Goal: Task Accomplishment & Management: Manage account settings

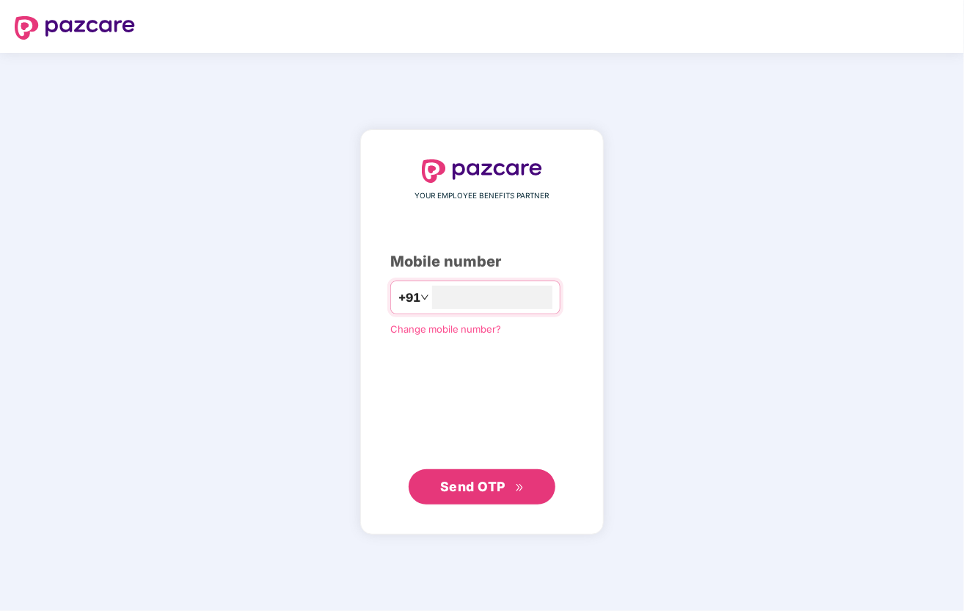
type input "**********"
click at [476, 478] on span "Send OTP" at bounding box center [482, 486] width 84 height 21
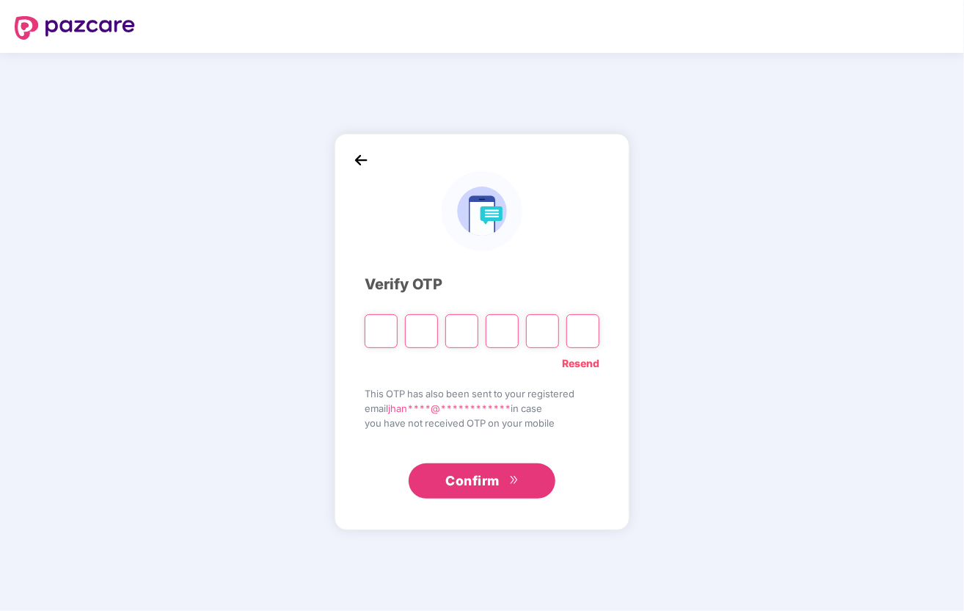
type input "*"
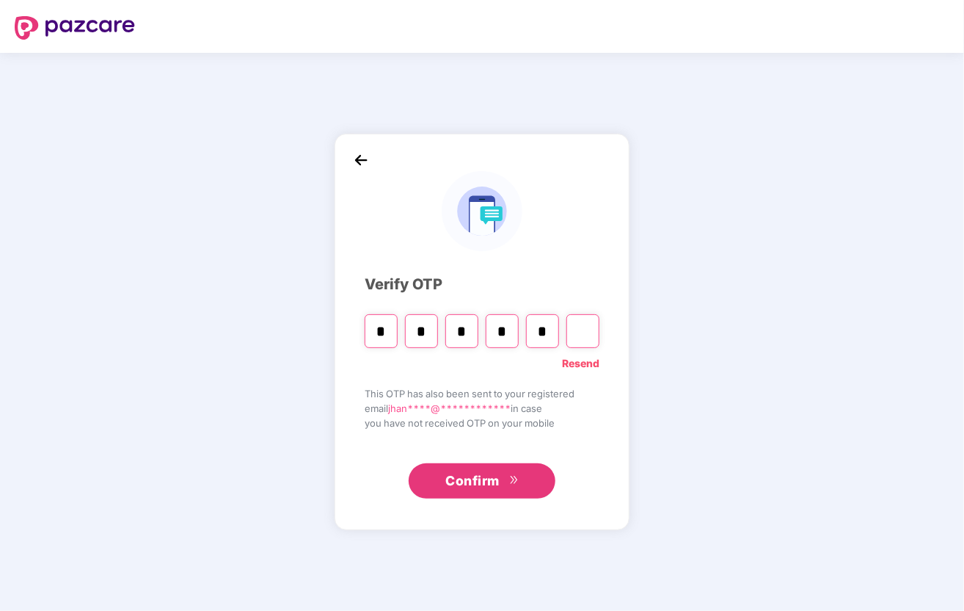
type input "*"
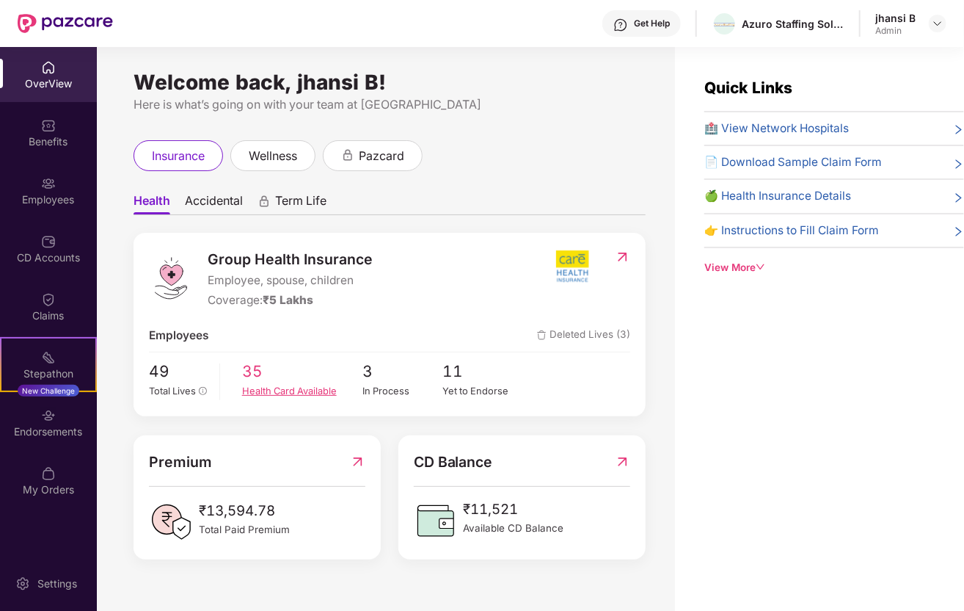
click at [272, 392] on div "Health Card Available" at bounding box center [302, 391] width 120 height 15
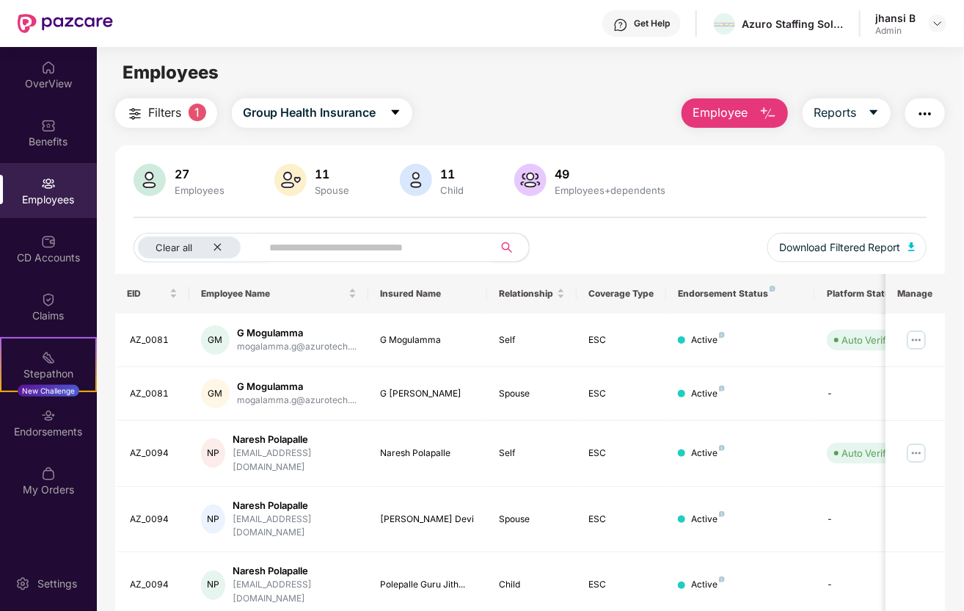
click at [170, 178] on div "27 Employees" at bounding box center [200, 180] width 62 height 31
click at [321, 249] on input "text" at bounding box center [372, 247] width 204 height 22
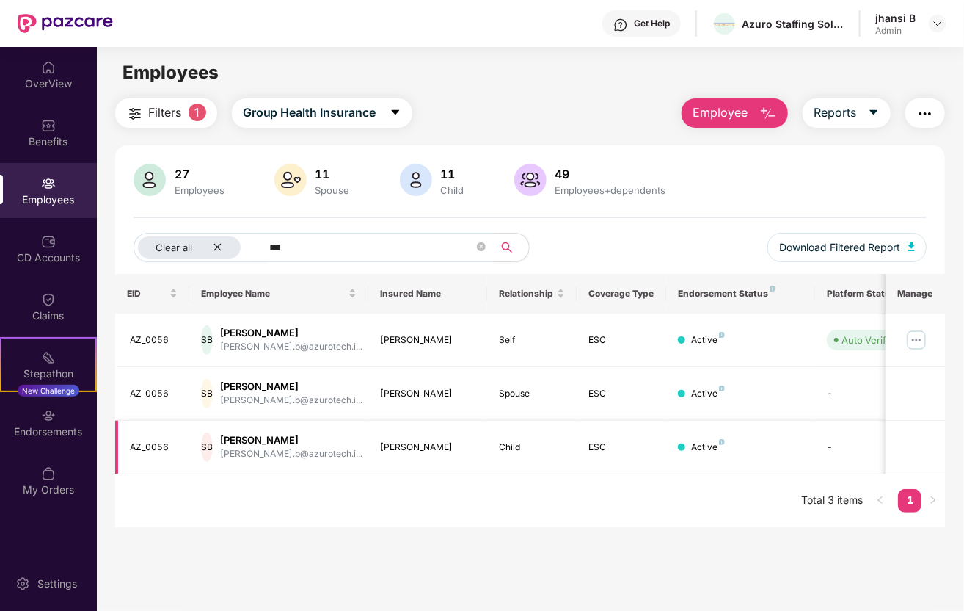
type input "***"
click at [526, 443] on div "Child" at bounding box center [532, 447] width 66 height 14
click at [817, 458] on td "-" at bounding box center [867, 447] width 104 height 54
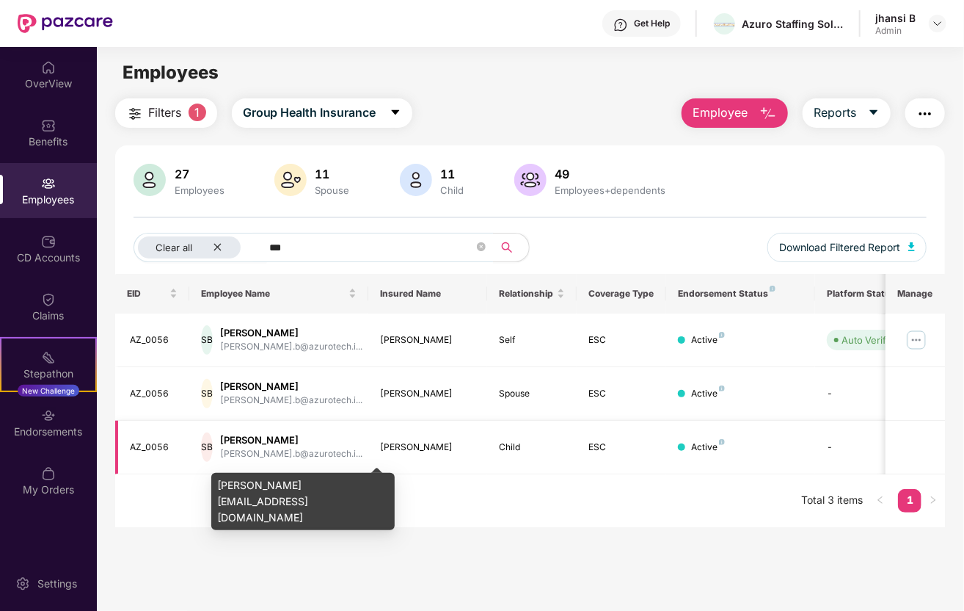
click at [283, 456] on div "[PERSON_NAME].b@azurotech.i..." at bounding box center [291, 454] width 142 height 14
click at [296, 454] on div "[PERSON_NAME].b@azurotech.i..." at bounding box center [291, 454] width 142 height 14
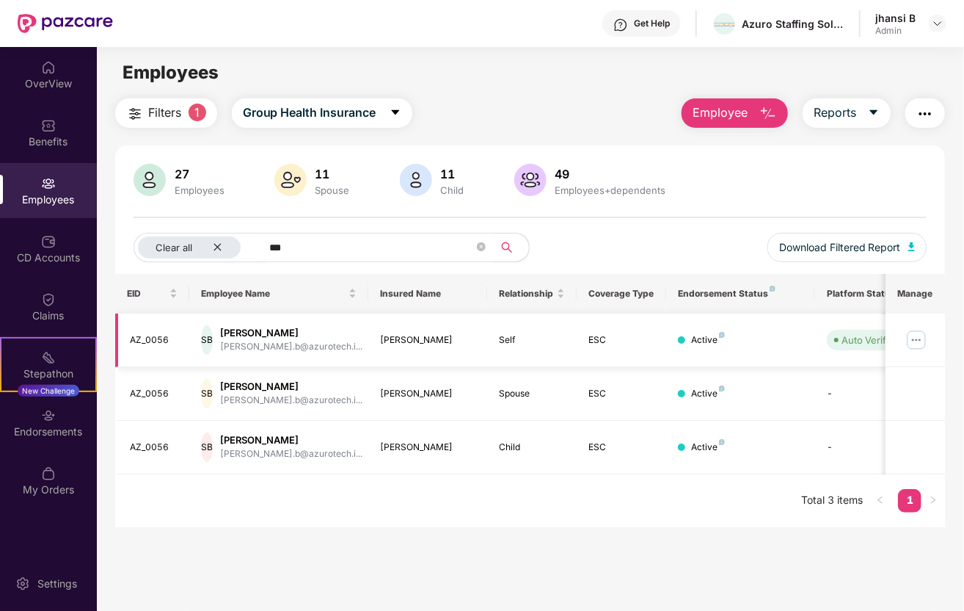
click at [321, 337] on div "Srikanth Bijjala" at bounding box center [291, 333] width 142 height 14
click at [863, 249] on span "Download Filtered Report" at bounding box center [840, 247] width 122 height 16
click at [260, 338] on div "Srikanth Bijjala" at bounding box center [291, 333] width 142 height 14
click at [29, 68] on div "OverView" at bounding box center [48, 74] width 97 height 55
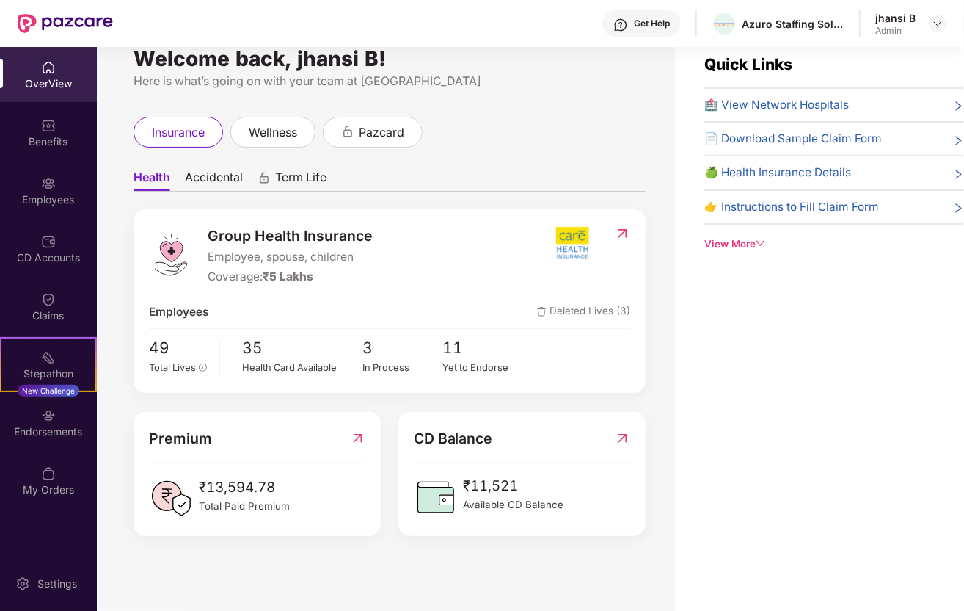
scroll to position [47, 0]
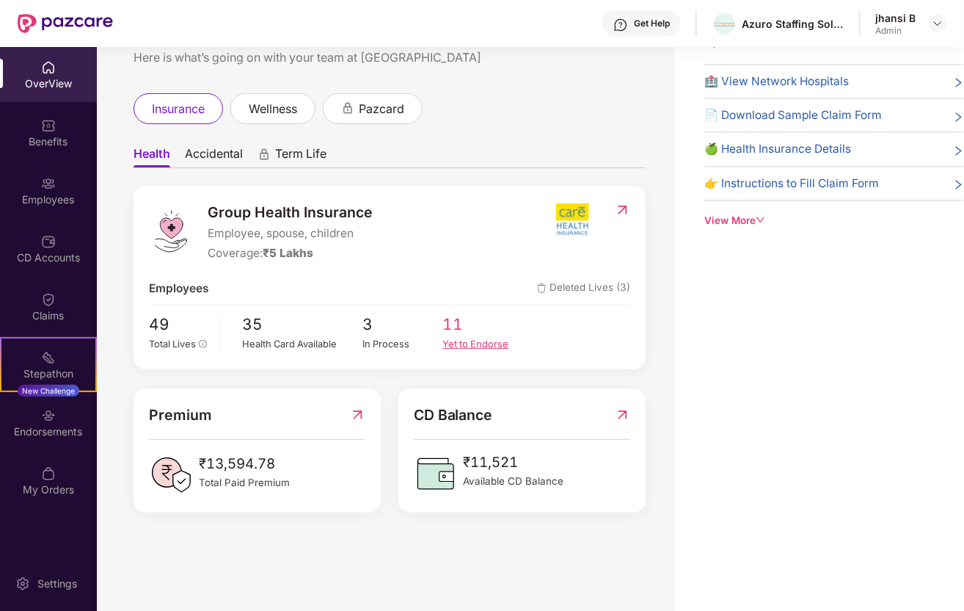
click at [470, 348] on div "Yet to Endorse" at bounding box center [482, 344] width 80 height 15
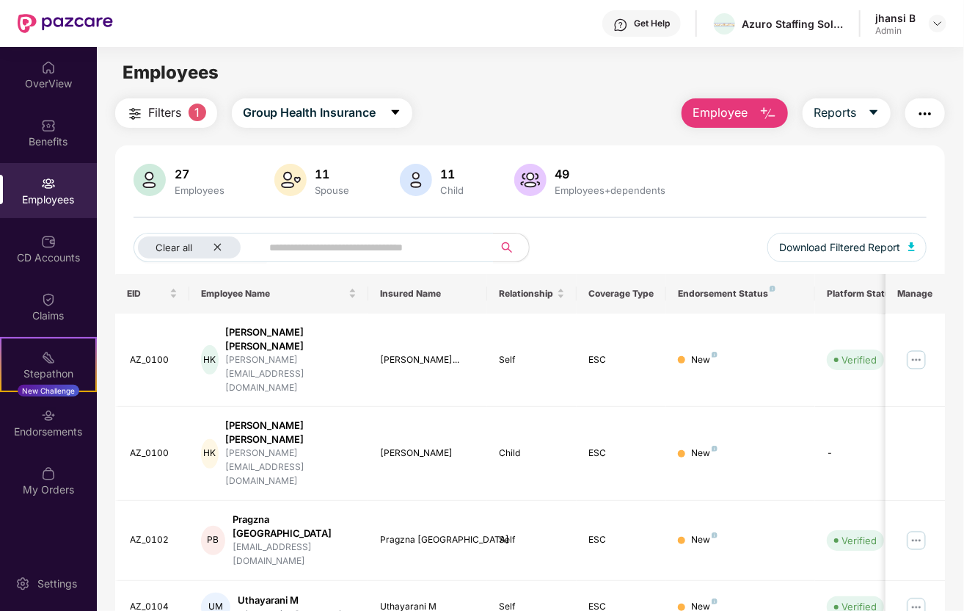
click at [62, 203] on div "Employees" at bounding box center [48, 199] width 97 height 15
click at [72, 94] on div "OverView" at bounding box center [48, 74] width 97 height 55
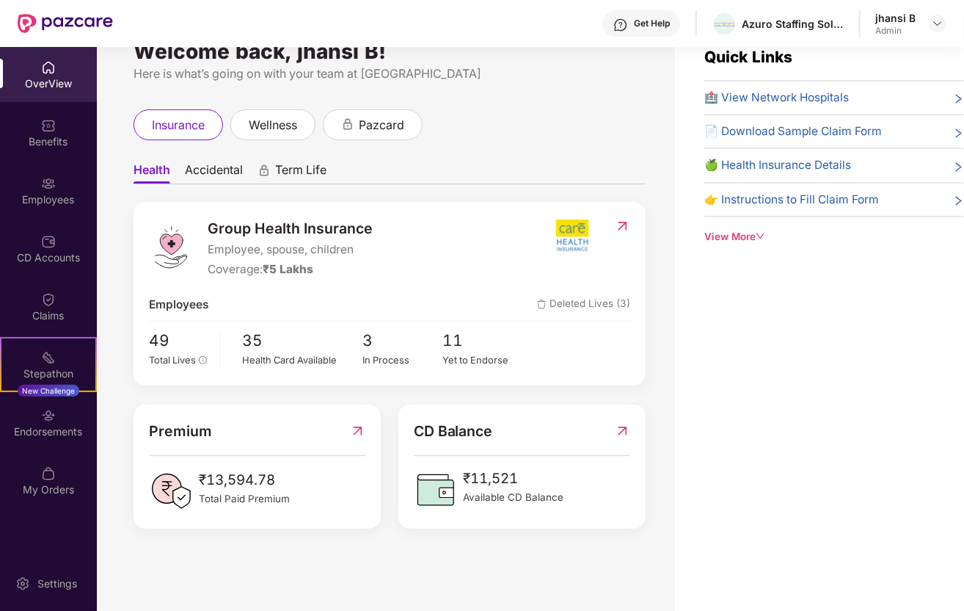
scroll to position [47, 0]
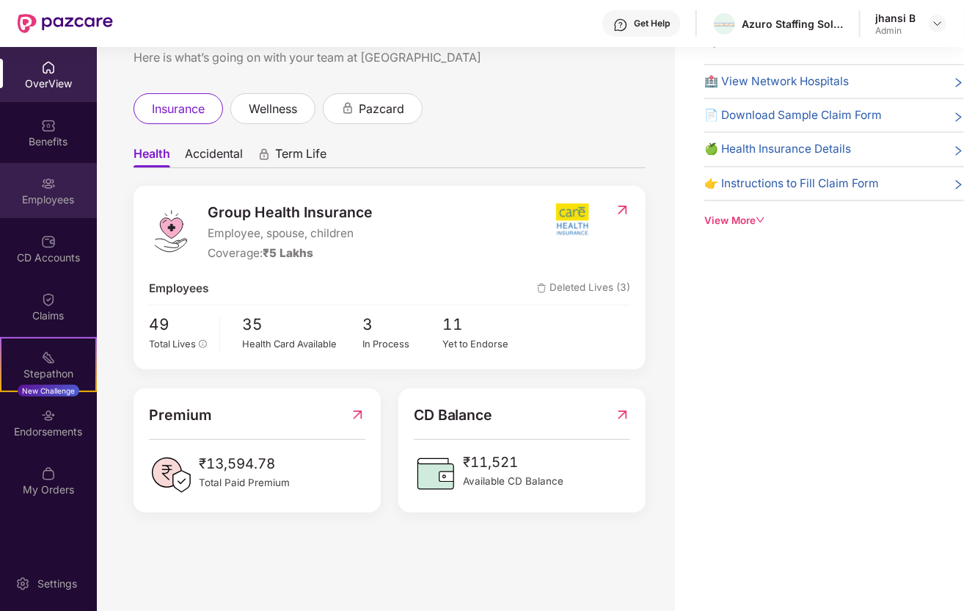
click at [53, 195] on div "Employees" at bounding box center [48, 199] width 97 height 15
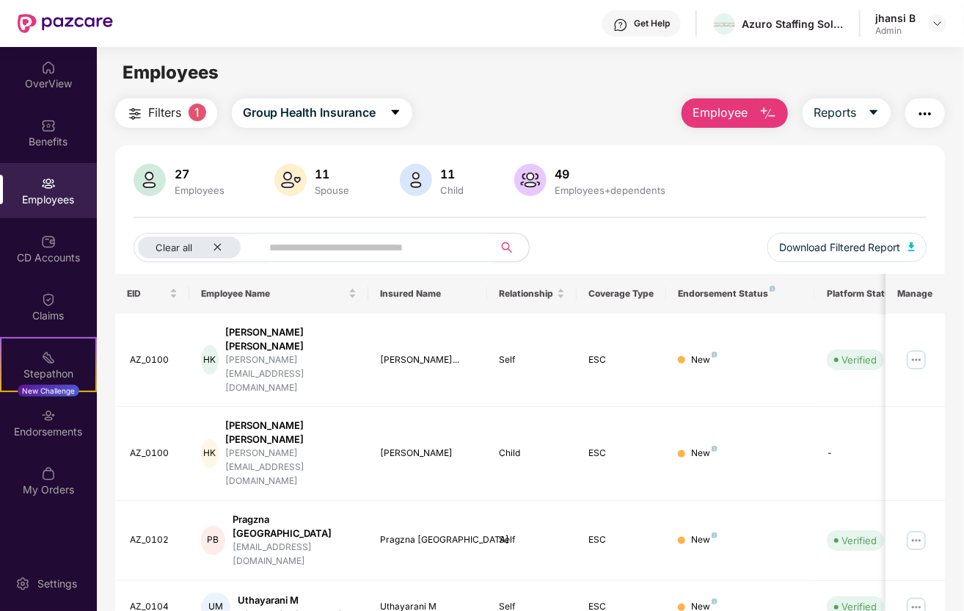
click at [189, 181] on div "27 Employees" at bounding box center [200, 180] width 62 height 31
click at [159, 184] on img at bounding box center [150, 180] width 32 height 32
click at [51, 79] on div "OverView" at bounding box center [48, 83] width 97 height 15
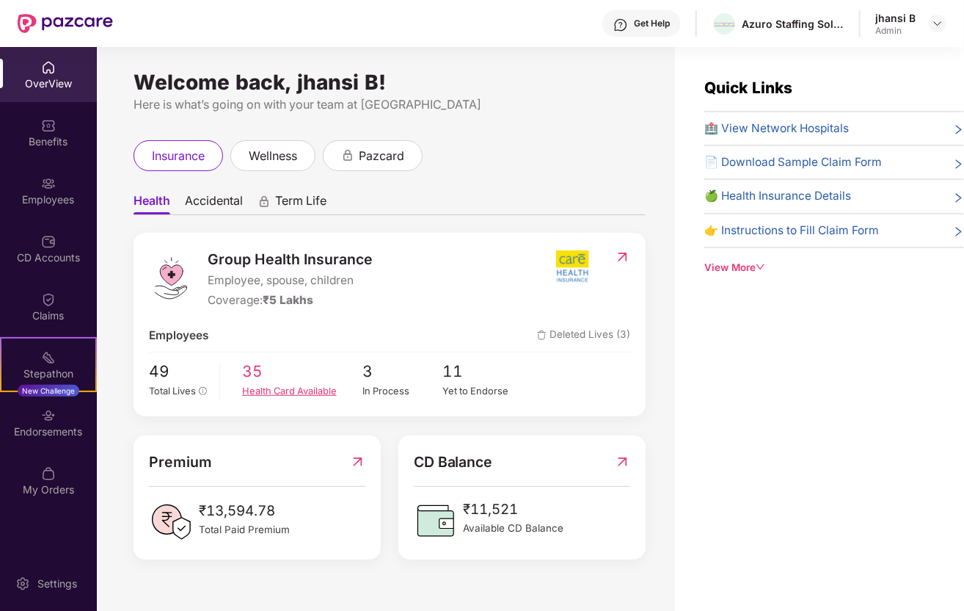
click at [269, 369] on span "35" at bounding box center [302, 372] width 120 height 24
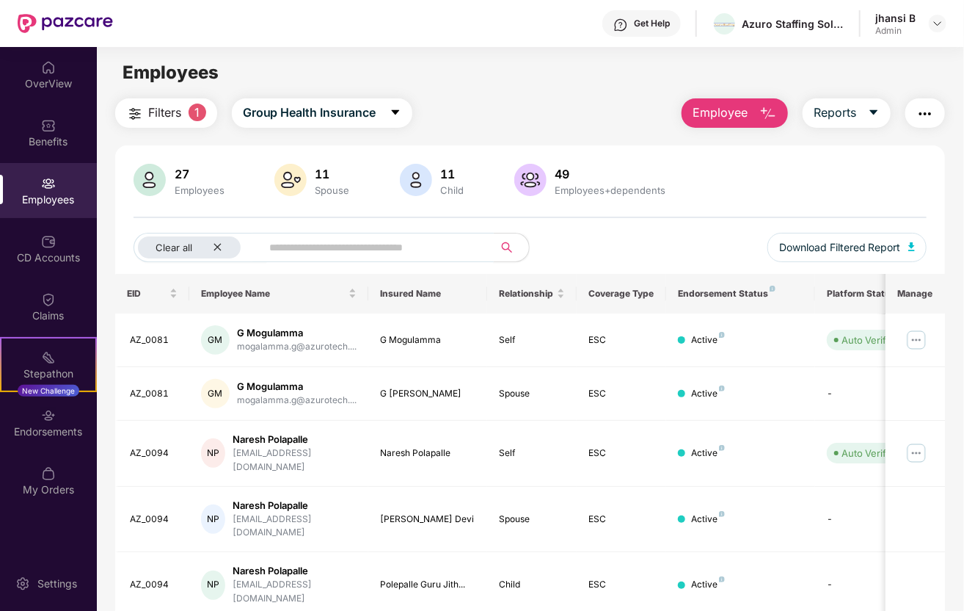
click at [328, 240] on input "text" at bounding box center [372, 247] width 204 height 22
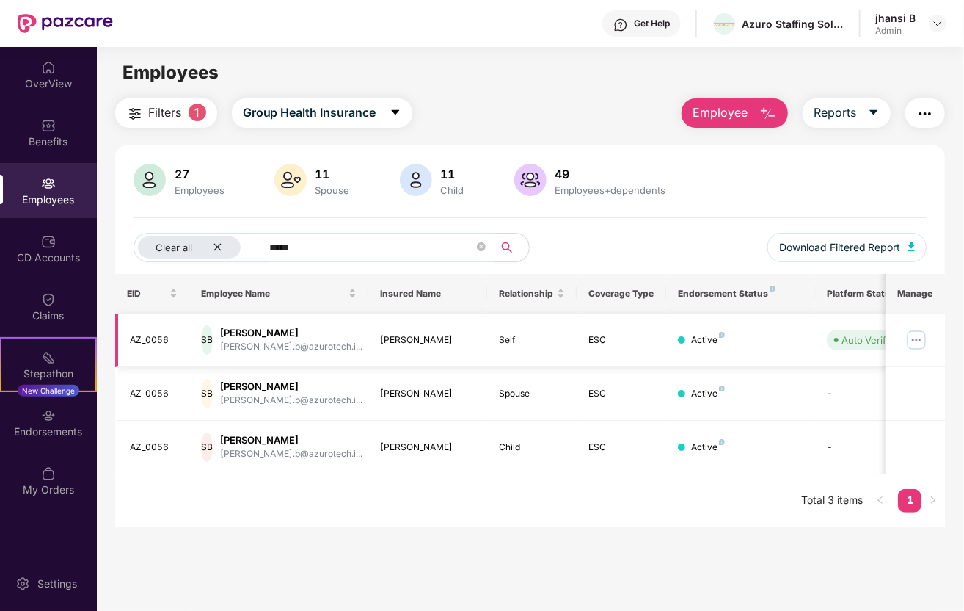
type input "*****"
click at [354, 343] on div "SB Srikanth Bijjala srikanth.b@azurotech.i..." at bounding box center [279, 339] width 156 height 29
click at [920, 291] on th "Manage" at bounding box center [915, 294] width 59 height 40
click at [839, 296] on div "Platform Status" at bounding box center [867, 294] width 81 height 12
click at [692, 340] on div "Active" at bounding box center [708, 340] width 34 height 14
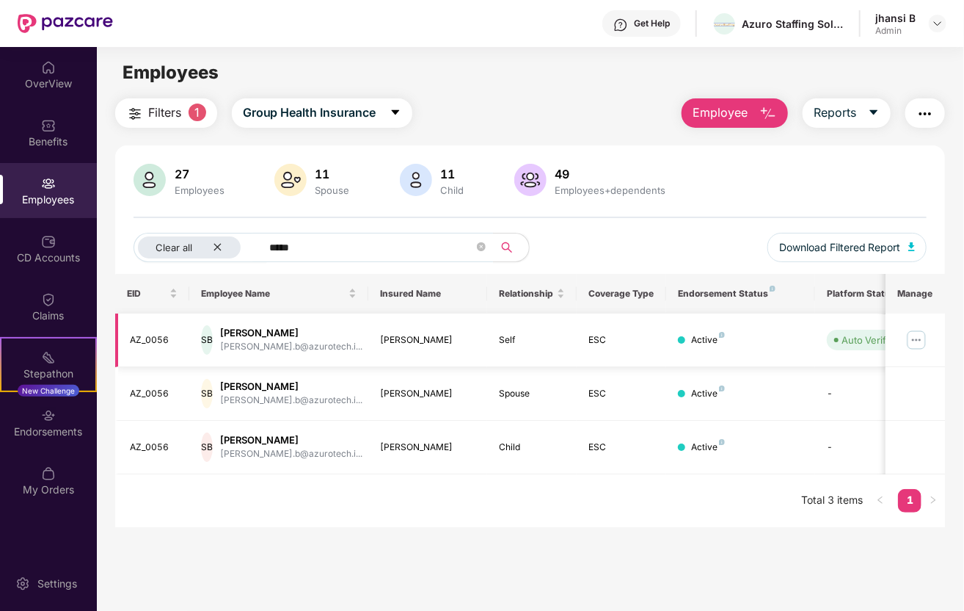
click at [915, 340] on img at bounding box center [916, 339] width 23 height 23
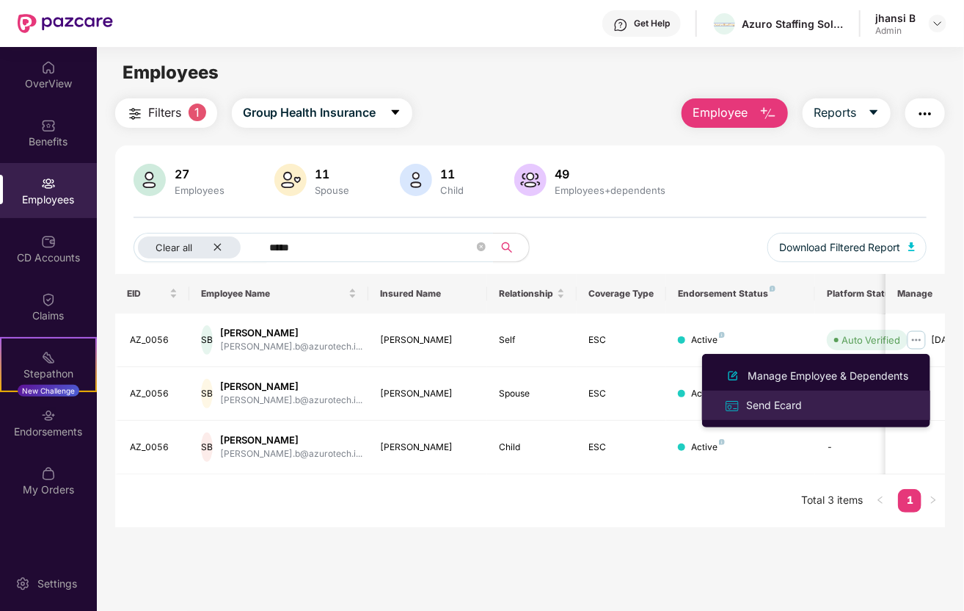
click at [823, 403] on div "Send Ecard" at bounding box center [816, 404] width 190 height 17
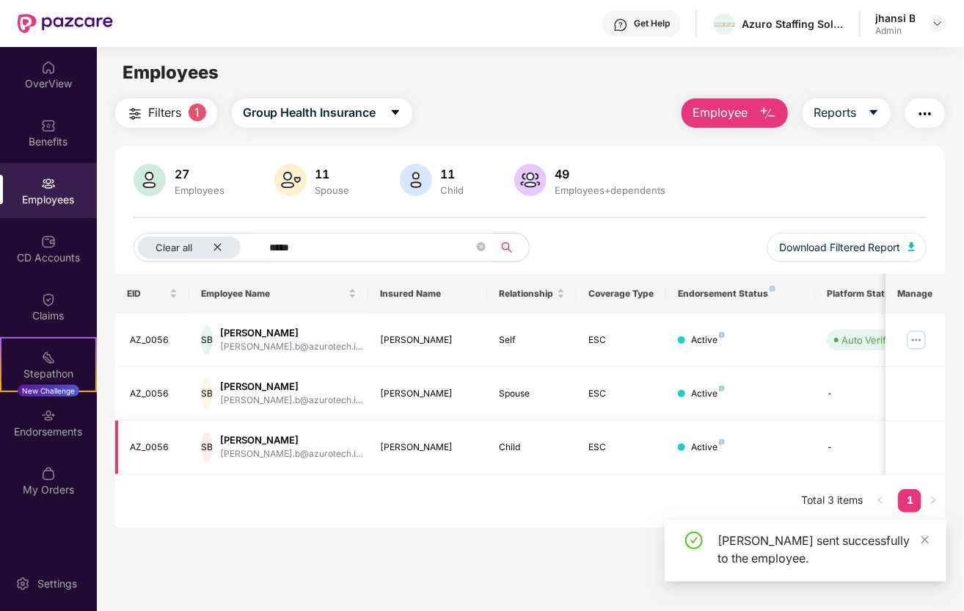
click at [858, 440] on td "-" at bounding box center [867, 447] width 104 height 54
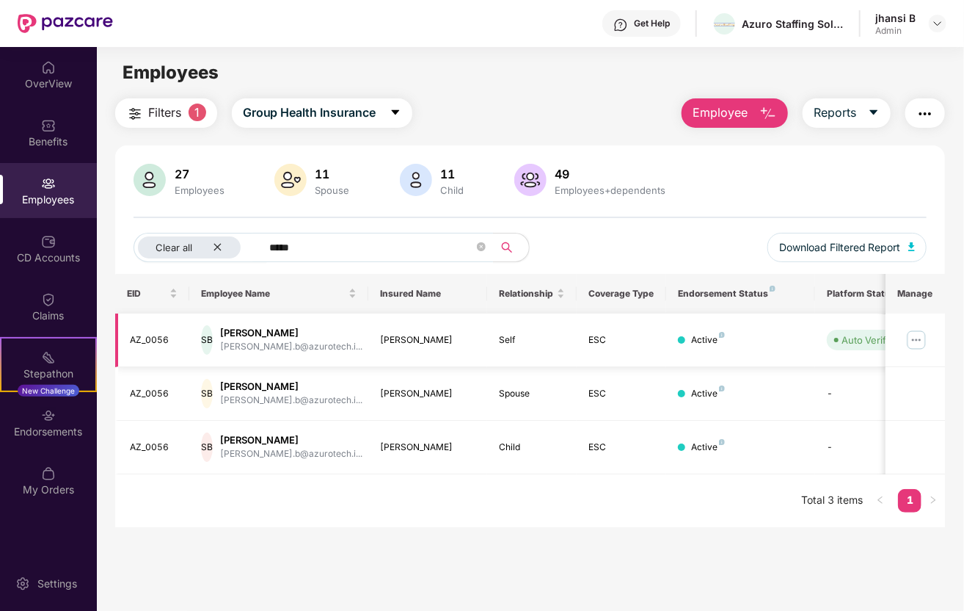
click at [924, 331] on img at bounding box center [916, 339] width 23 height 23
click at [262, 332] on div "Srikanth Bijjala" at bounding box center [291, 333] width 142 height 14
click at [166, 343] on div "AZ_0056" at bounding box center [154, 340] width 48 height 14
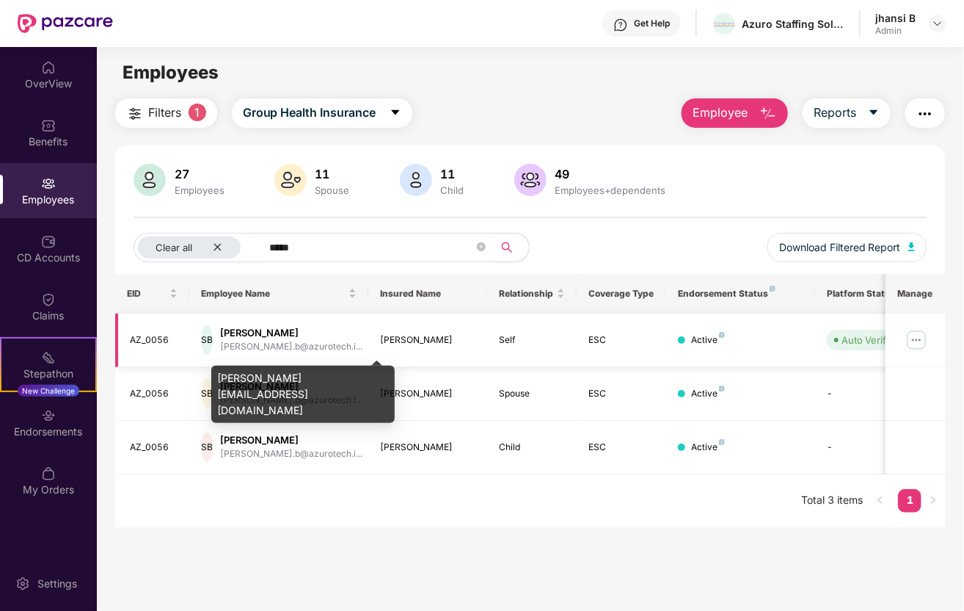
click at [277, 349] on div "srikanth.b@azurotech.i..." at bounding box center [291, 347] width 142 height 14
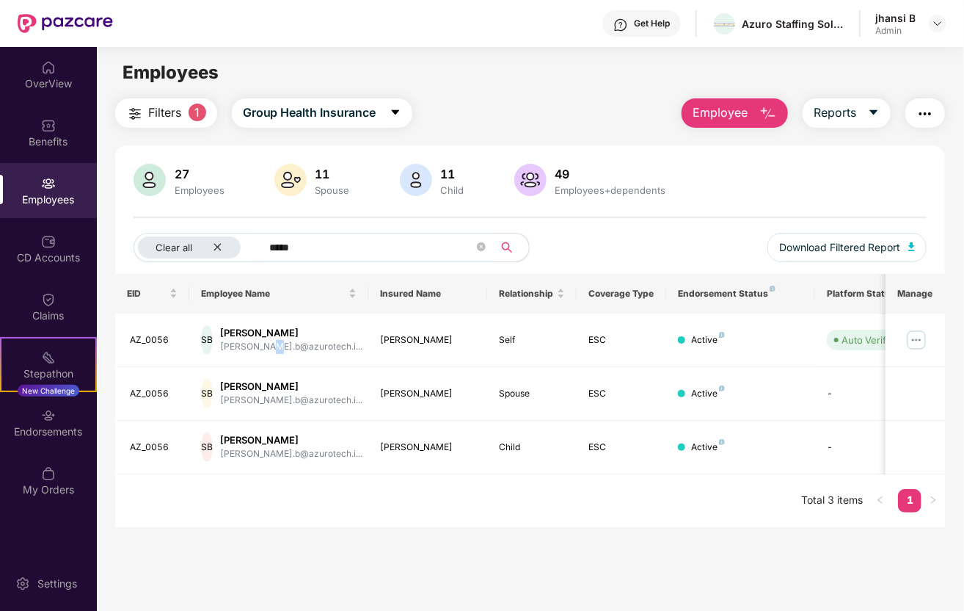
click at [936, 107] on button "button" at bounding box center [925, 112] width 40 height 29
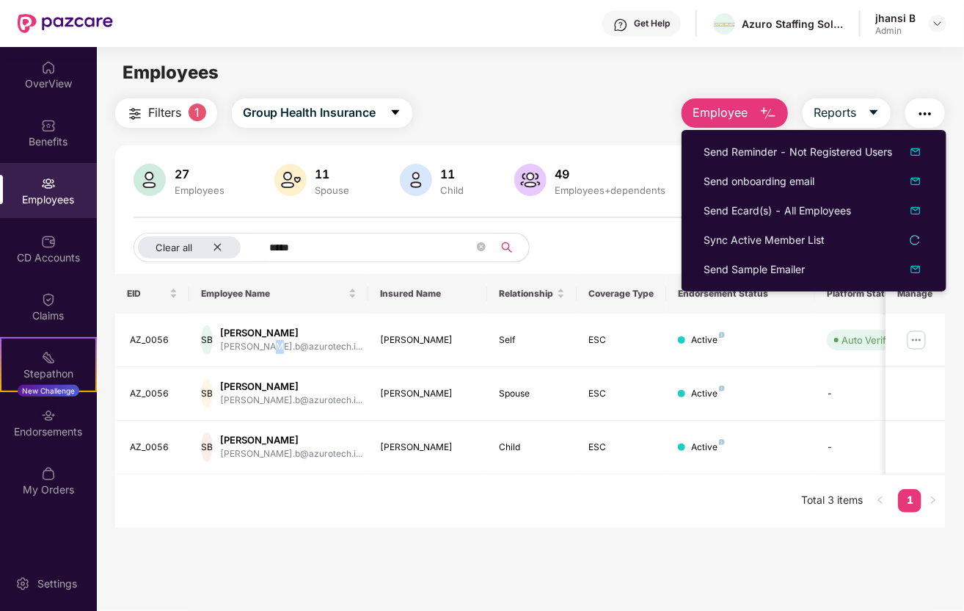
click at [905, 501] on link "1" at bounding box center [909, 500] width 23 height 22
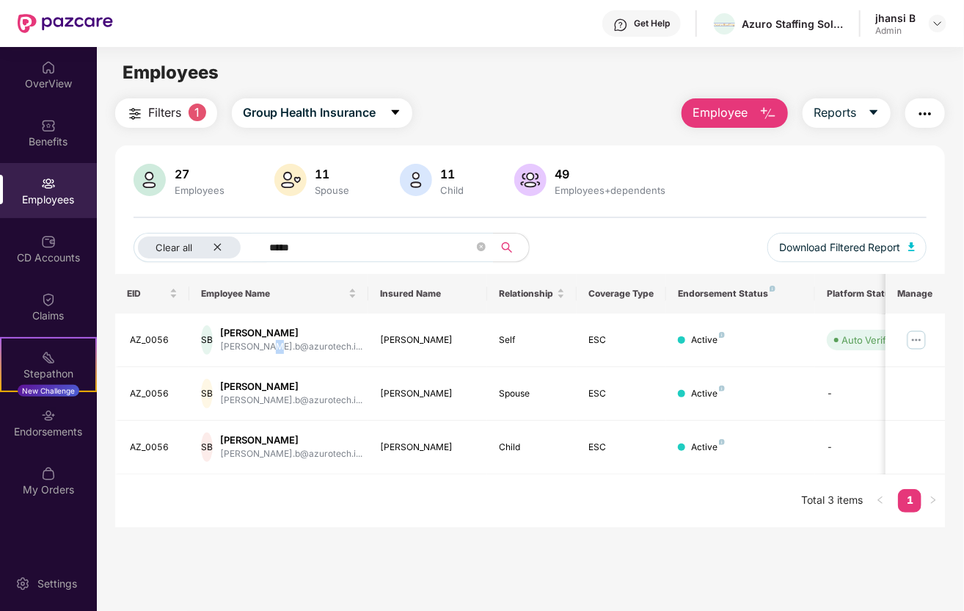
click at [909, 501] on link "1" at bounding box center [909, 500] width 23 height 22
click at [911, 339] on img at bounding box center [916, 339] width 23 height 23
drag, startPoint x: 922, startPoint y: 338, endPoint x: 138, endPoint y: 348, distance: 783.8
click at [138, 348] on td "AZ_0056" at bounding box center [152, 340] width 75 height 54
click at [35, 481] on div "My Orders" at bounding box center [48, 480] width 97 height 55
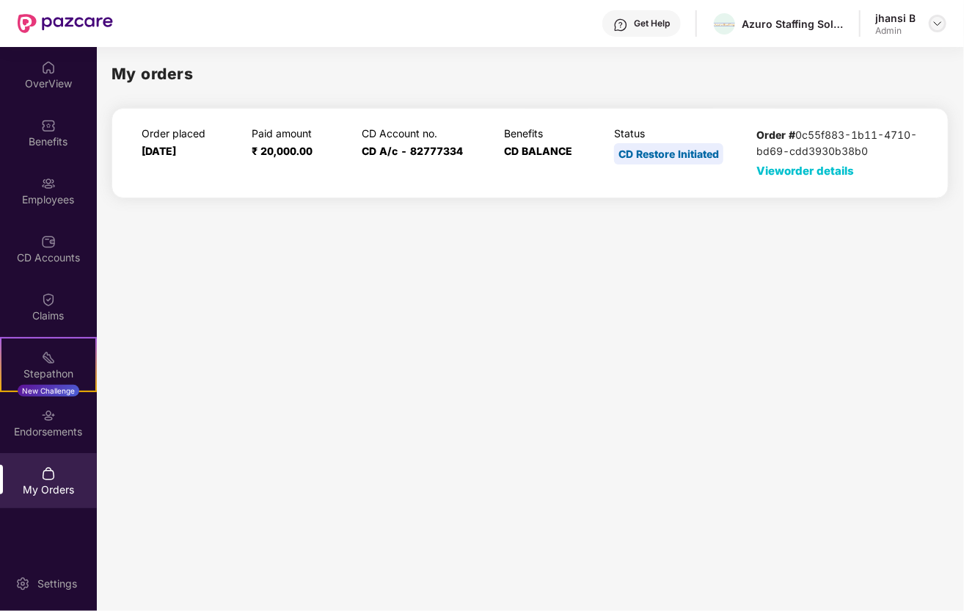
click at [933, 19] on img at bounding box center [938, 24] width 12 height 12
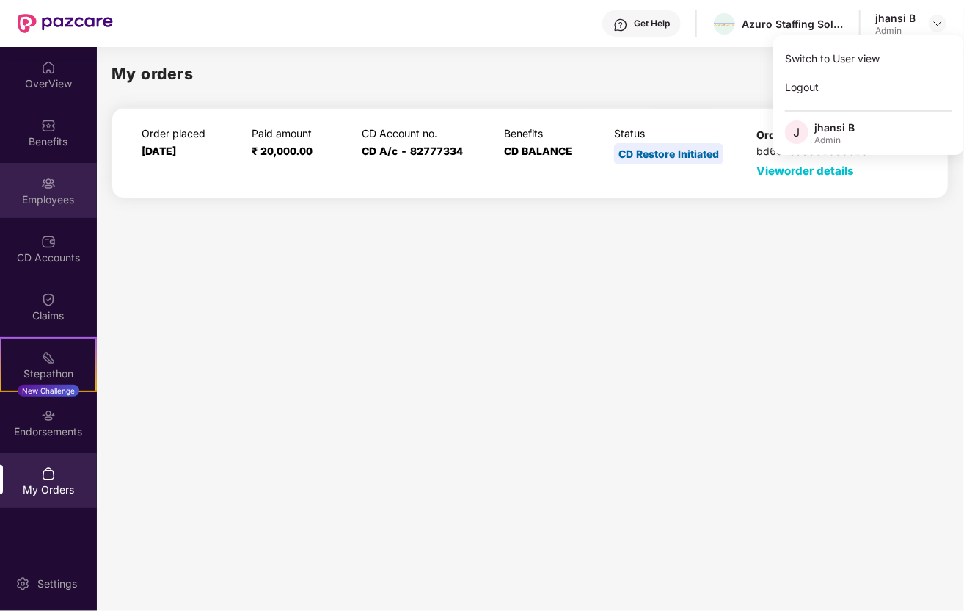
click at [34, 184] on div "Employees" at bounding box center [48, 190] width 97 height 55
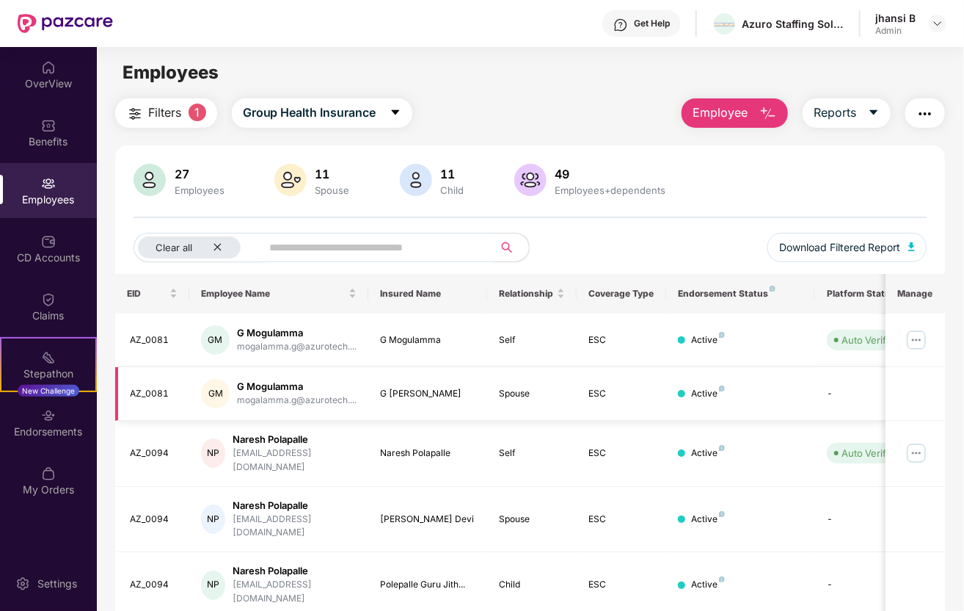
scroll to position [302, 0]
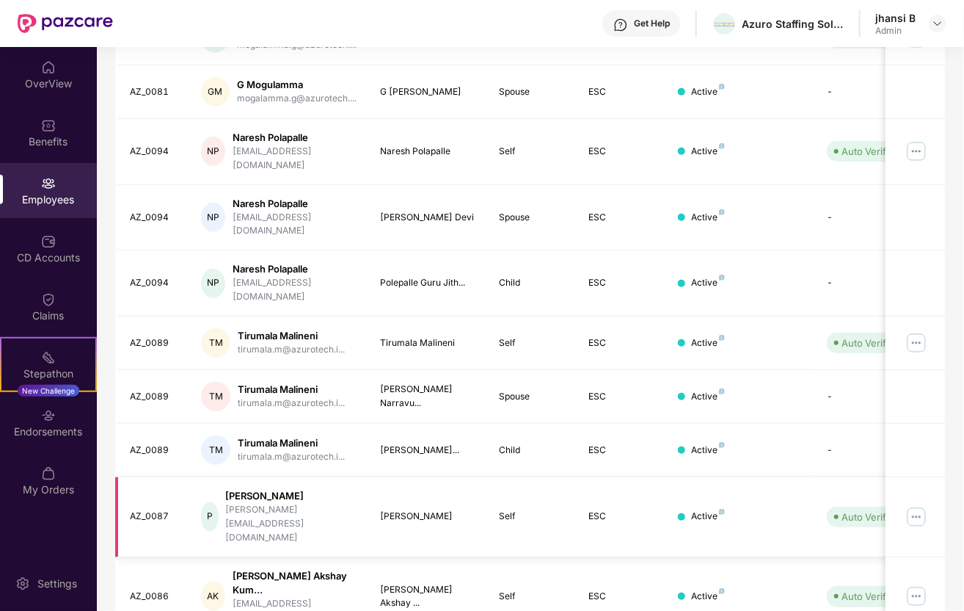
click at [290, 503] on div "pavan.k@azurotech.in" at bounding box center [291, 524] width 131 height 42
click at [153, 509] on div "AZ_0087" at bounding box center [154, 516] width 48 height 14
click at [217, 502] on div "P" at bounding box center [209, 516] width 17 height 29
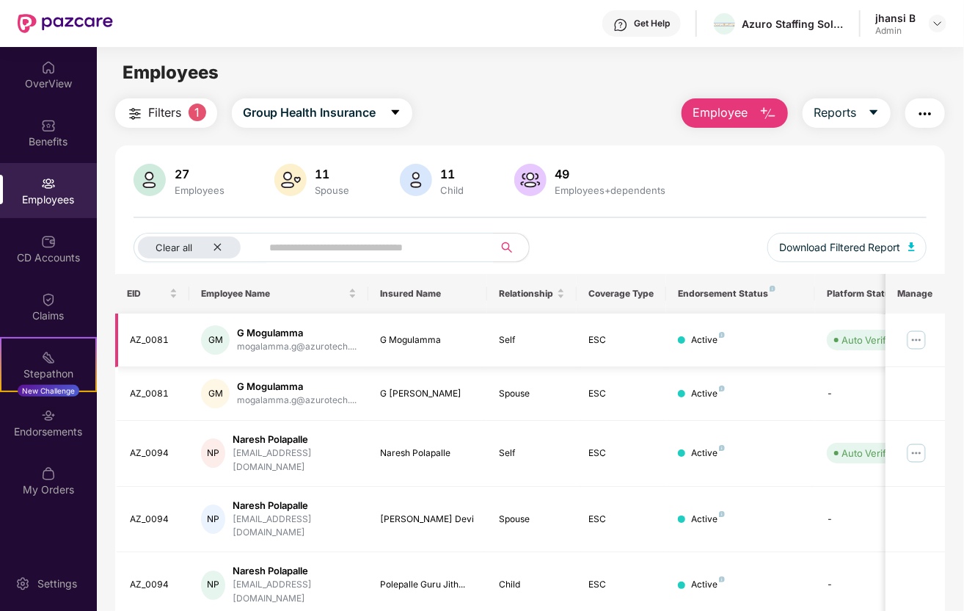
click at [232, 340] on div "GM G Mogulamma mogalamma.g@azurotech...." at bounding box center [279, 339] width 156 height 29
drag, startPoint x: 815, startPoint y: 294, endPoint x: 605, endPoint y: 294, distance: 210.6
click at [605, 294] on tr "EID Employee Name Insured Name Relationship Coverage Type Endorsement Status Pl…" at bounding box center [592, 294] width 954 height 40
click at [294, 113] on span "Group Health Insurance" at bounding box center [310, 112] width 134 height 18
click at [529, 94] on main "Employees Filters 1 Group Health Insurance Employee Reports 27 Employees 11 Spo…" at bounding box center [530, 352] width 867 height 611
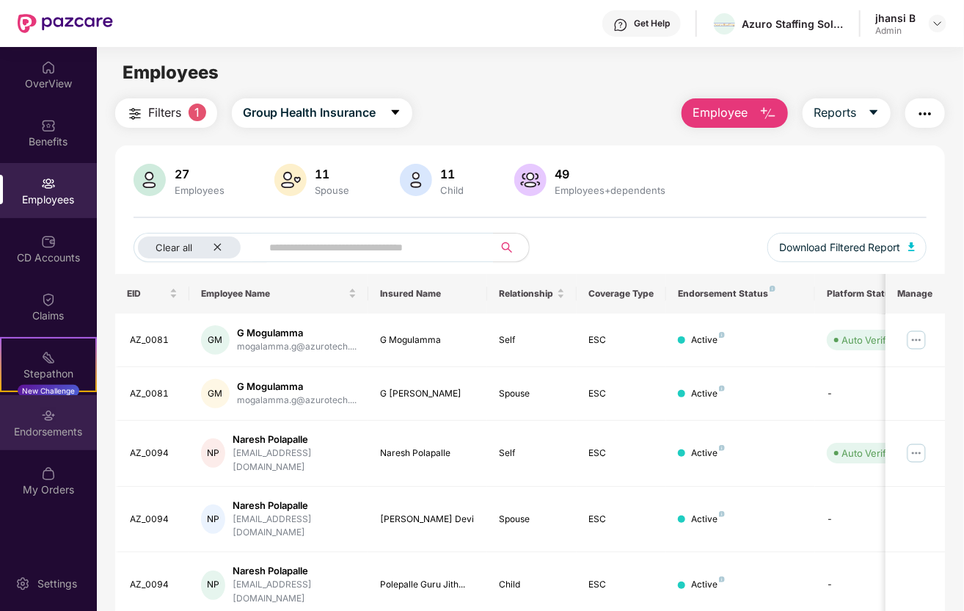
click at [60, 436] on div "Endorsements" at bounding box center [48, 431] width 97 height 15
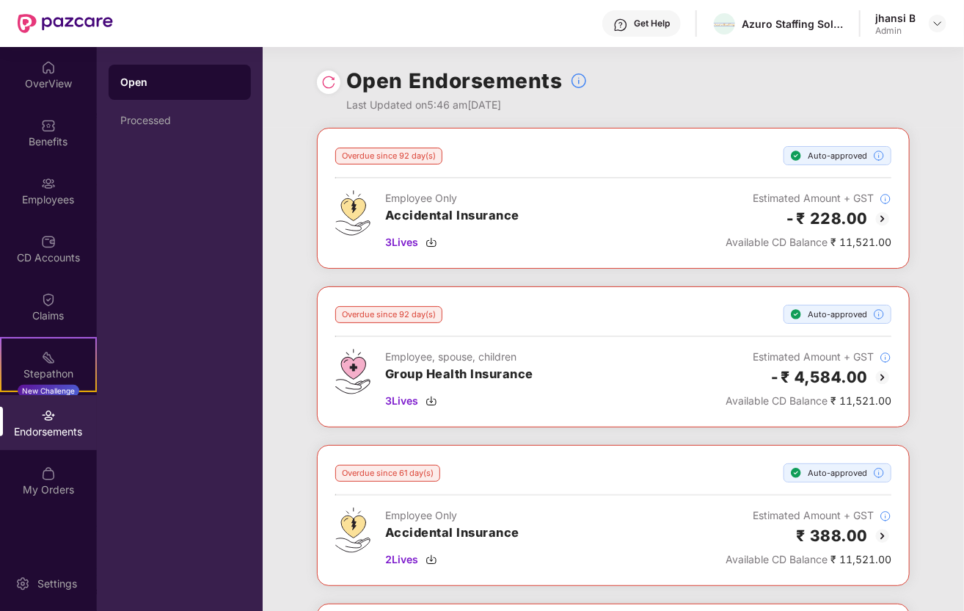
click at [838, 158] on div "Auto-approved" at bounding box center [838, 155] width 108 height 19
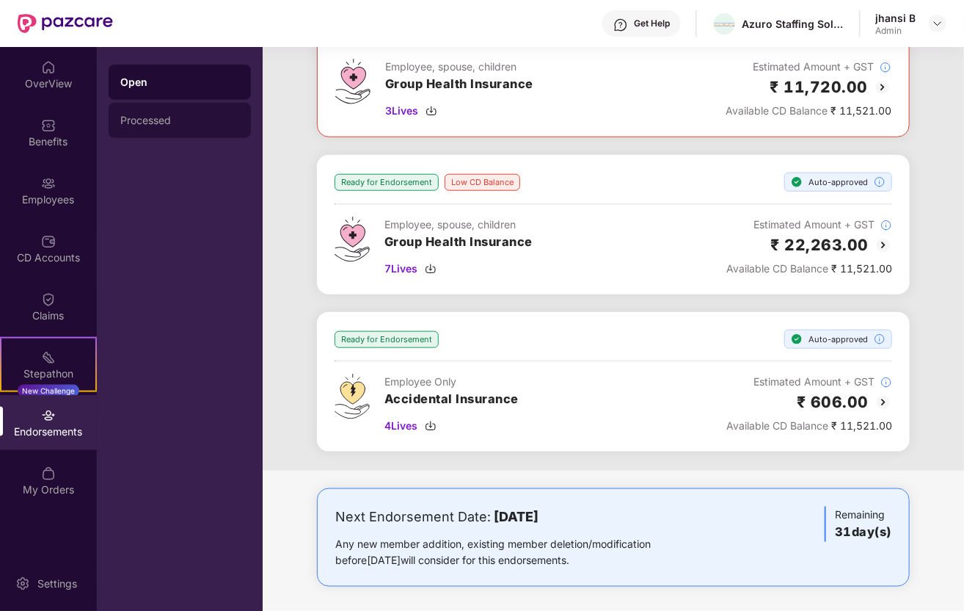
click at [160, 111] on div "Processed" at bounding box center [180, 120] width 142 height 35
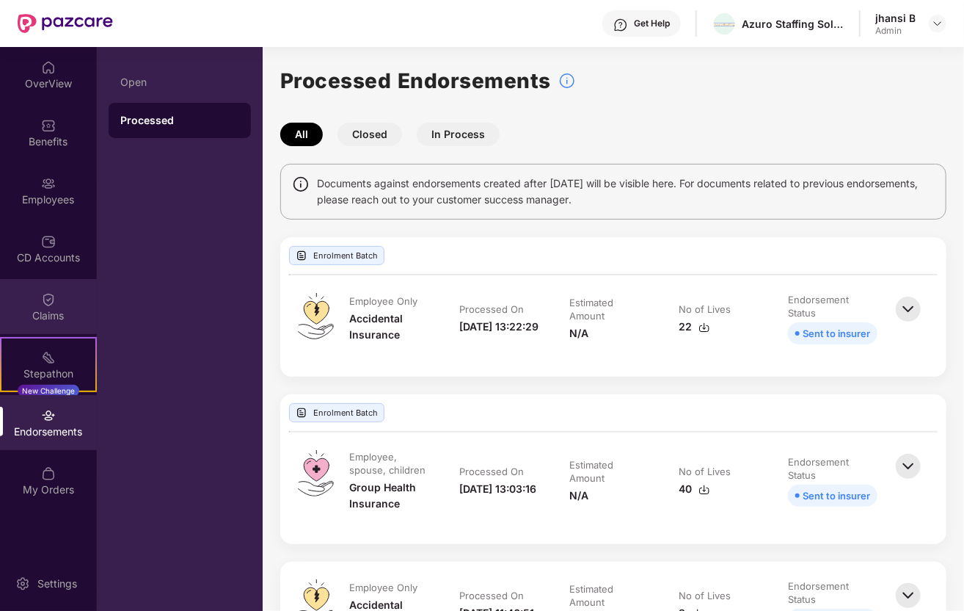
click at [51, 310] on div "Claims" at bounding box center [48, 315] width 97 height 15
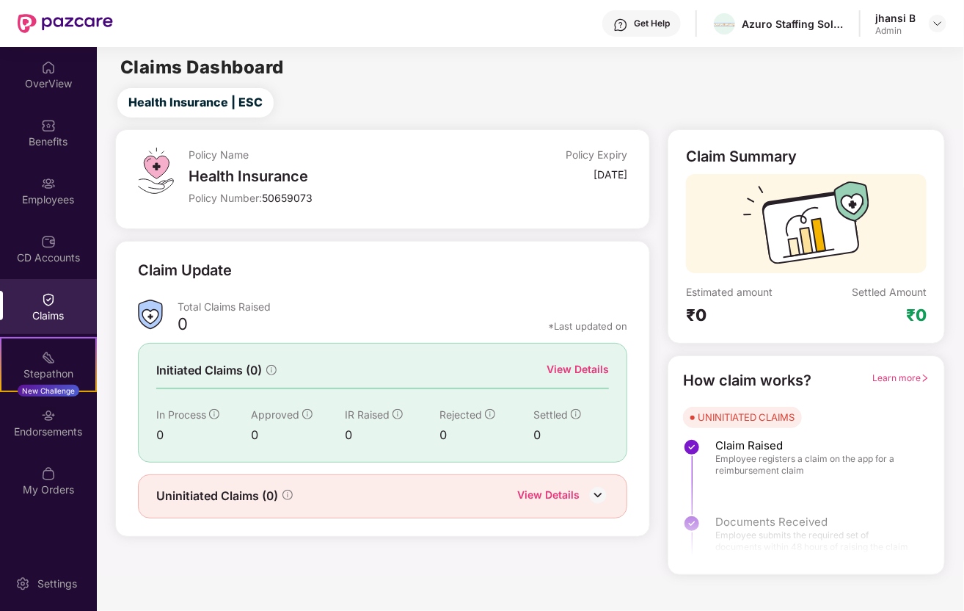
click at [61, 258] on div "CD Accounts" at bounding box center [48, 257] width 97 height 15
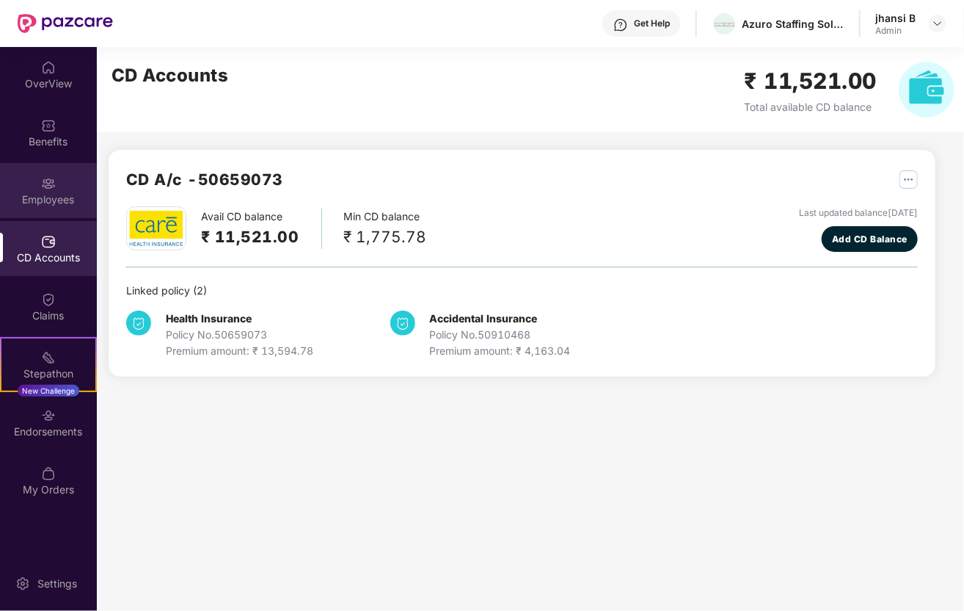
click at [70, 200] on div "Employees" at bounding box center [48, 199] width 97 height 15
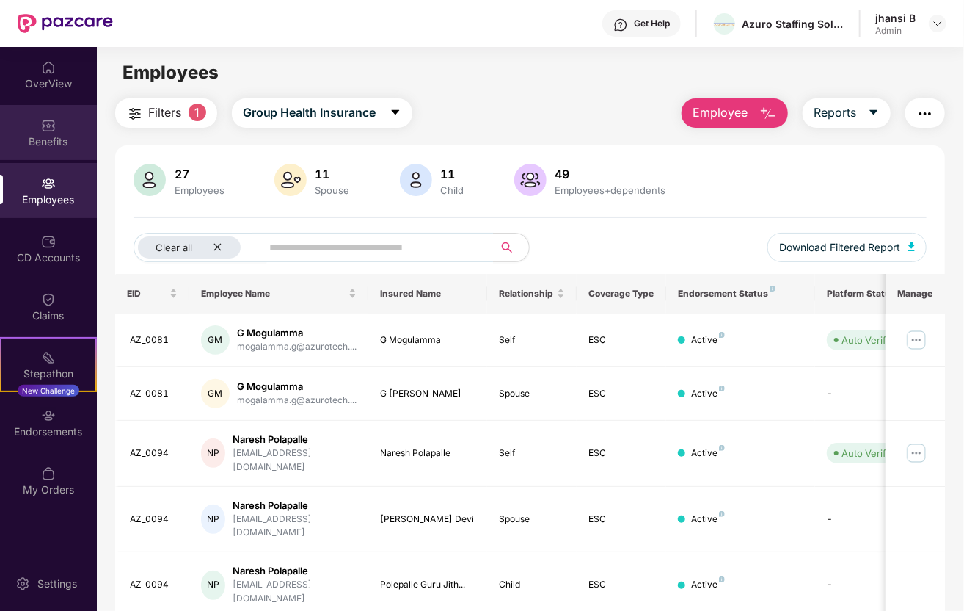
click at [42, 137] on div "Benefits" at bounding box center [48, 141] width 97 height 15
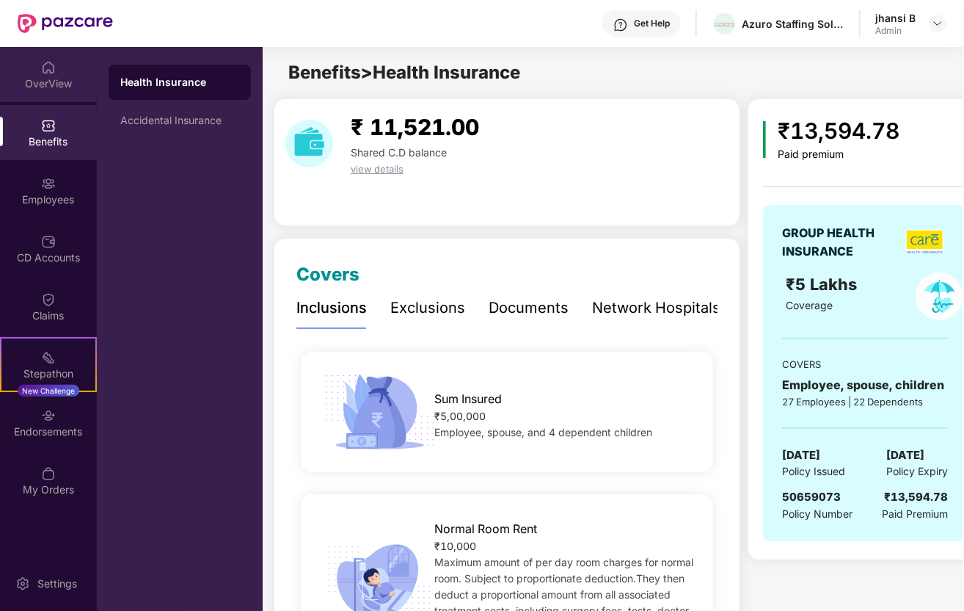
click at [53, 92] on div "OverView" at bounding box center [48, 74] width 97 height 55
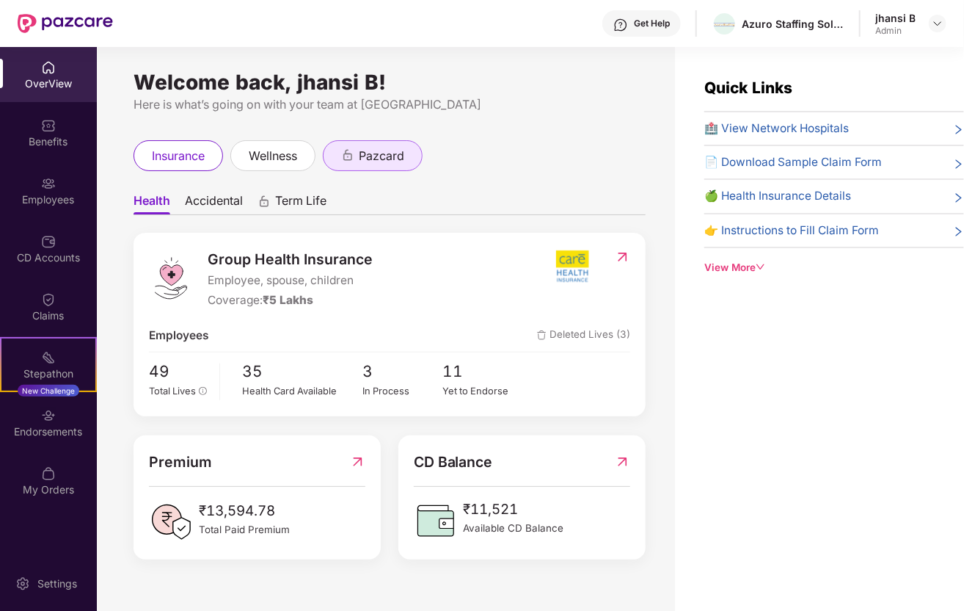
click at [387, 152] on span "pazcard" at bounding box center [381, 156] width 45 height 18
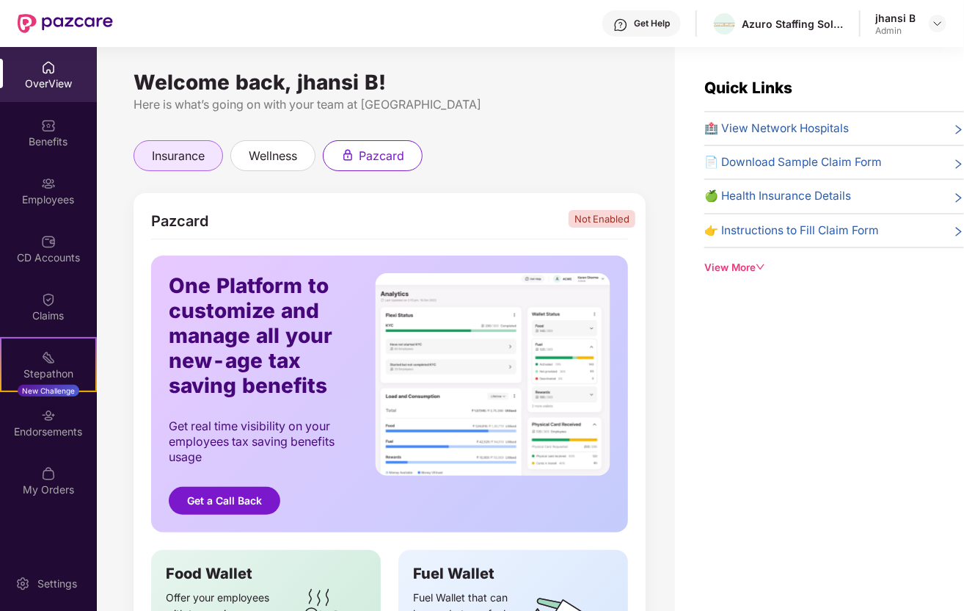
click at [198, 143] on div "insurance" at bounding box center [179, 155] width 90 height 31
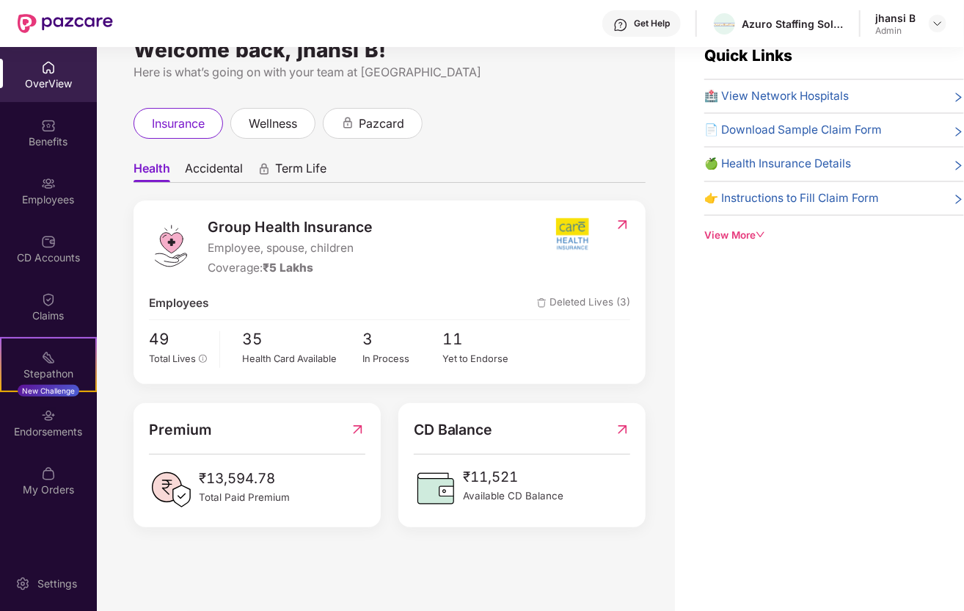
scroll to position [47, 0]
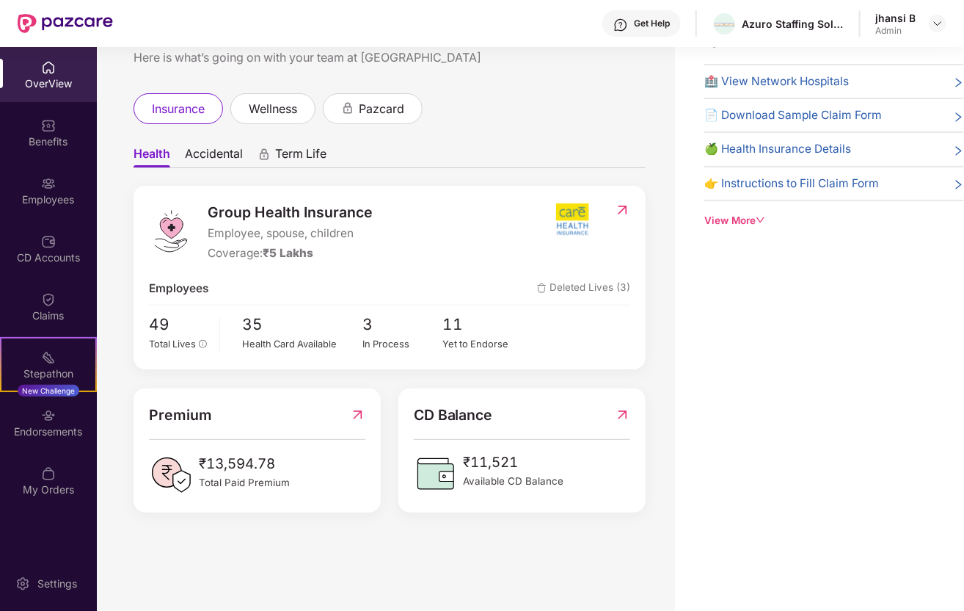
click at [826, 146] on span "🍏 Health Insurance Details" at bounding box center [777, 149] width 147 height 18
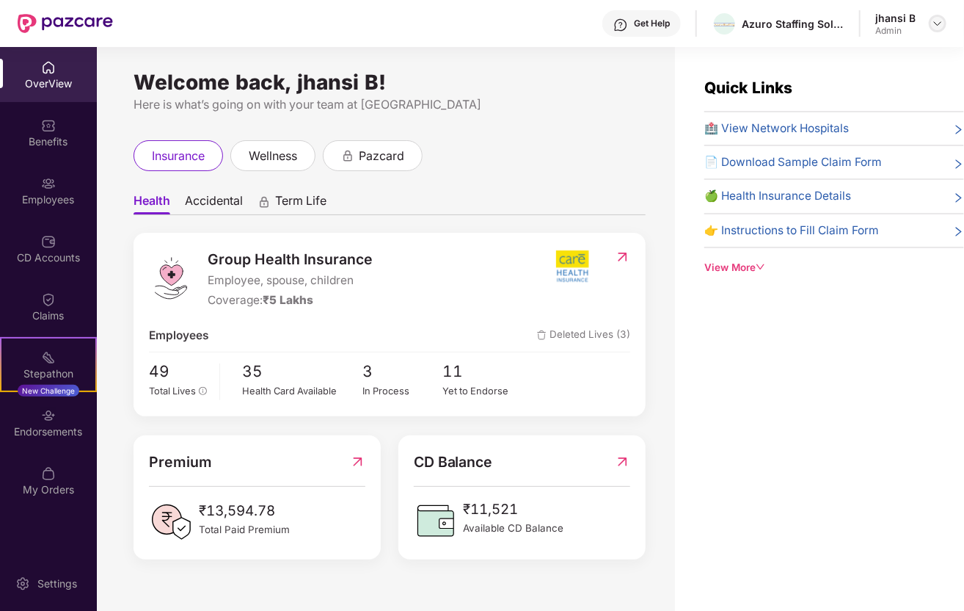
click at [938, 17] on div at bounding box center [938, 24] width 18 height 18
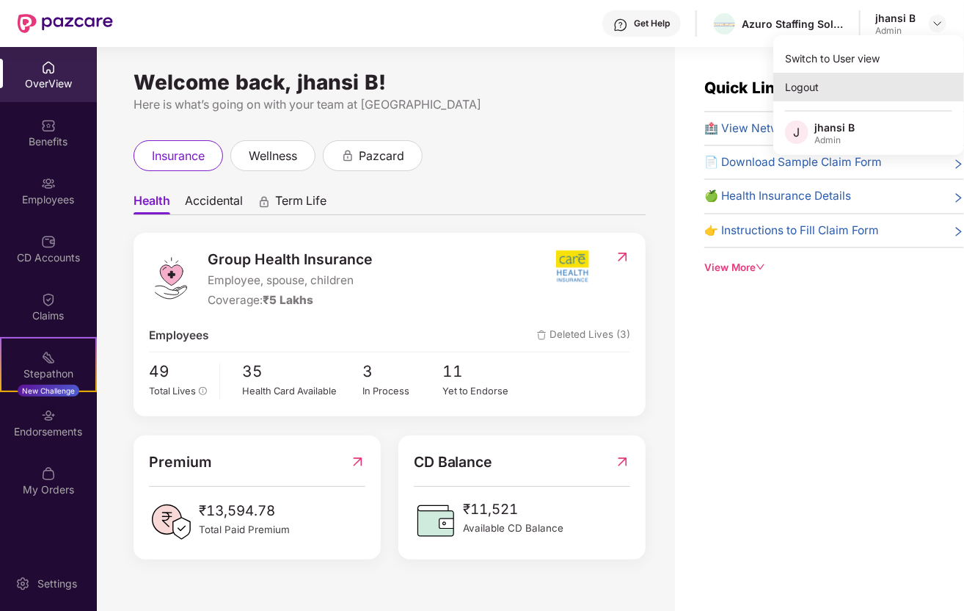
click at [806, 85] on div "Logout" at bounding box center [868, 87] width 191 height 29
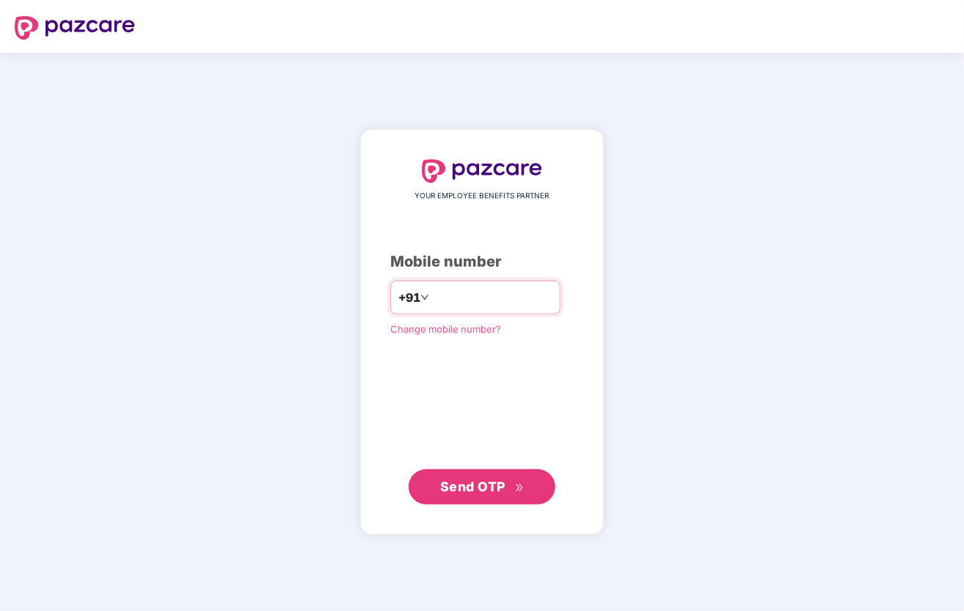
click at [412, 290] on div "+91" at bounding box center [475, 297] width 170 height 34
click at [437, 292] on input "number" at bounding box center [492, 296] width 120 height 23
type input "**********"
click at [511, 485] on span "Send OTP" at bounding box center [482, 485] width 84 height 21
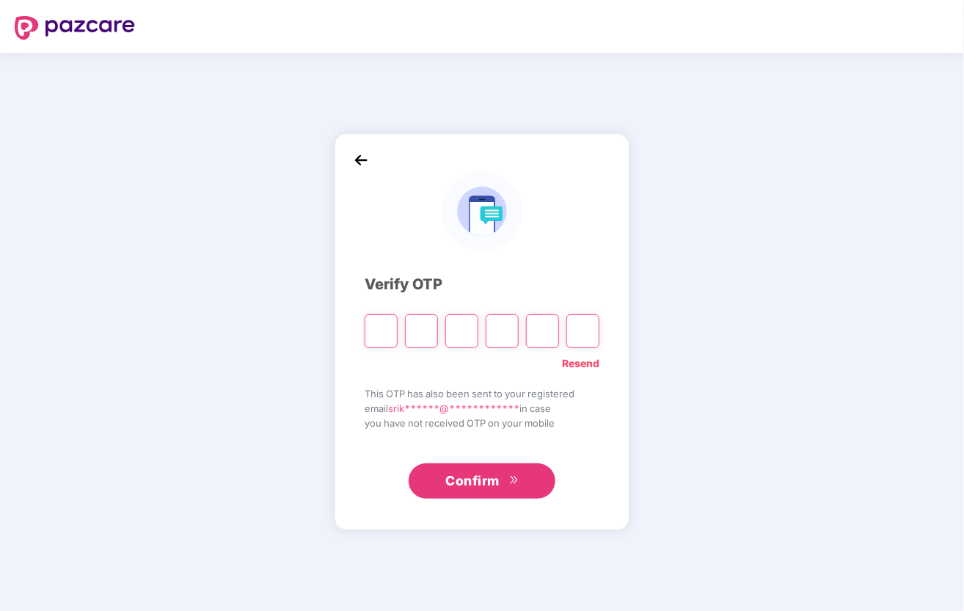
type input "*"
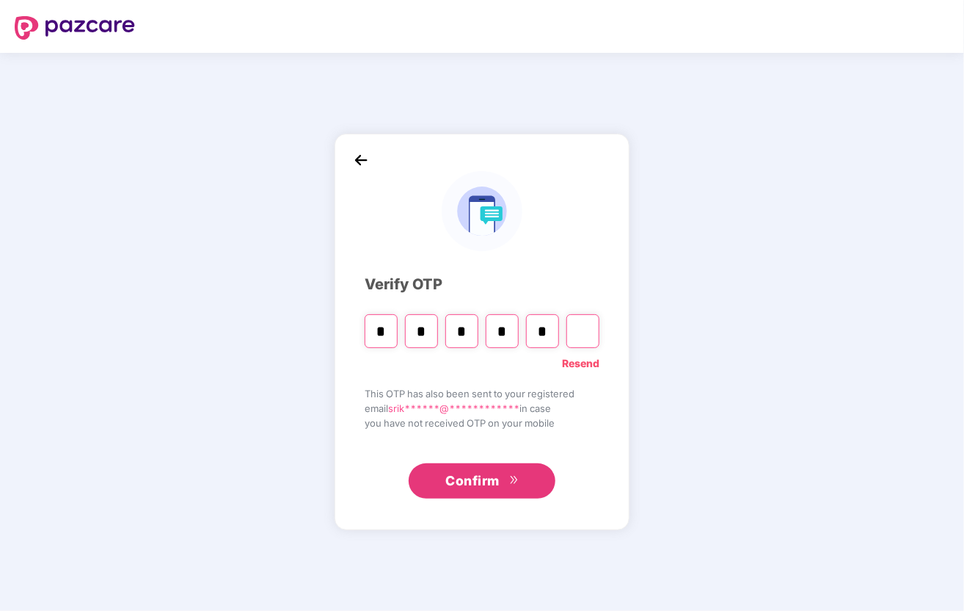
type input "*"
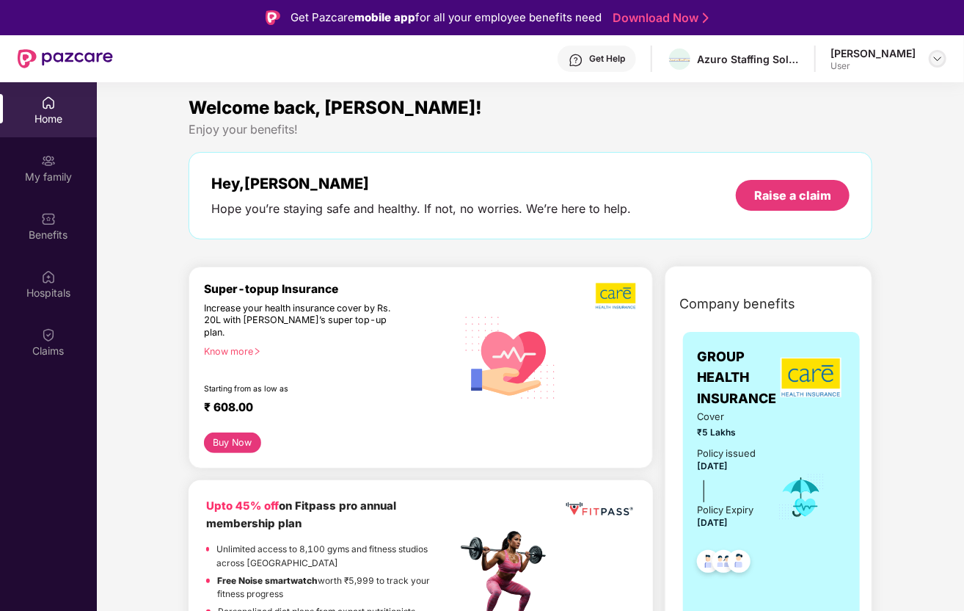
click at [939, 52] on div at bounding box center [938, 59] width 18 height 18
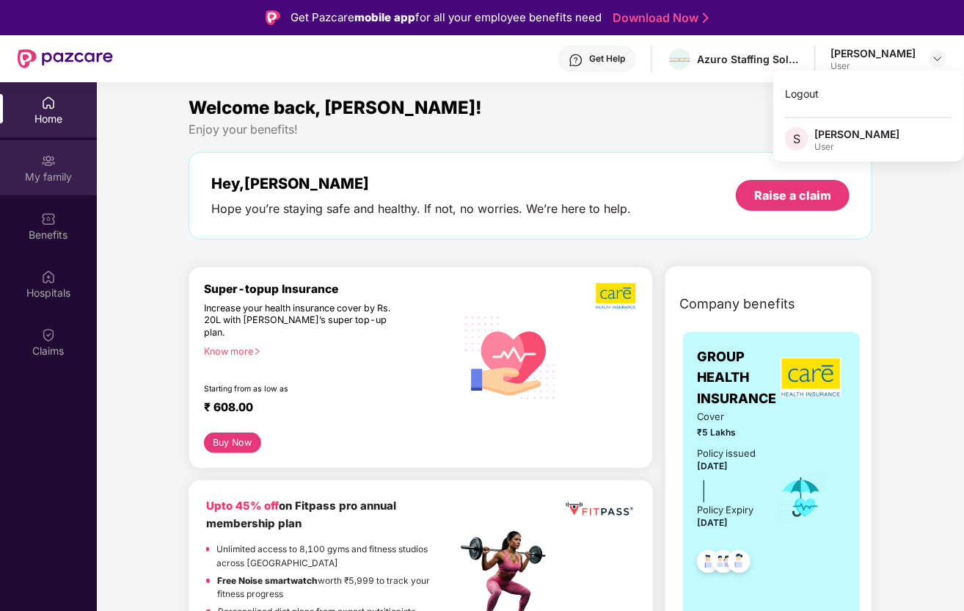
click at [63, 172] on div "My family" at bounding box center [48, 177] width 97 height 15
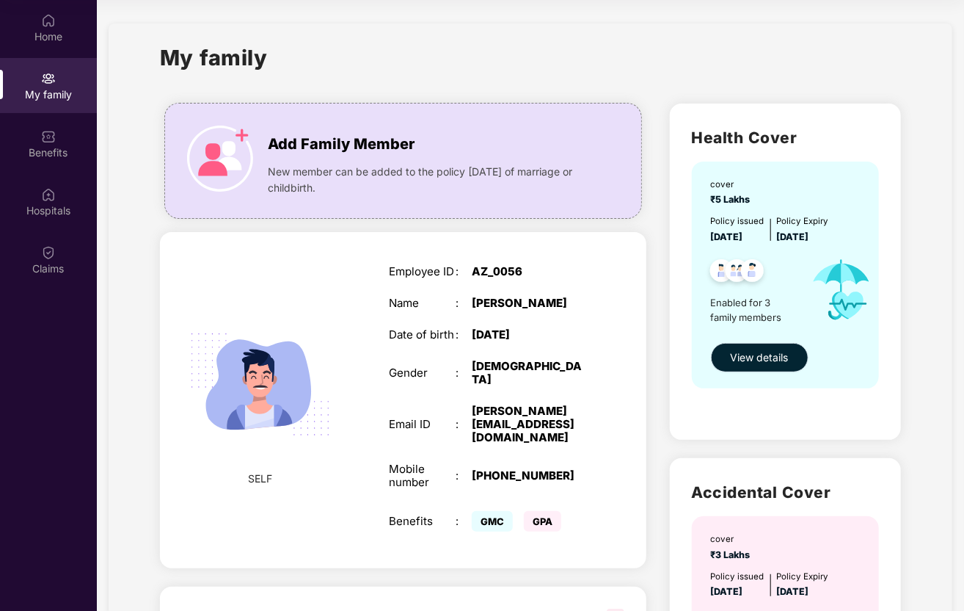
click at [759, 363] on span "View details" at bounding box center [760, 357] width 58 height 16
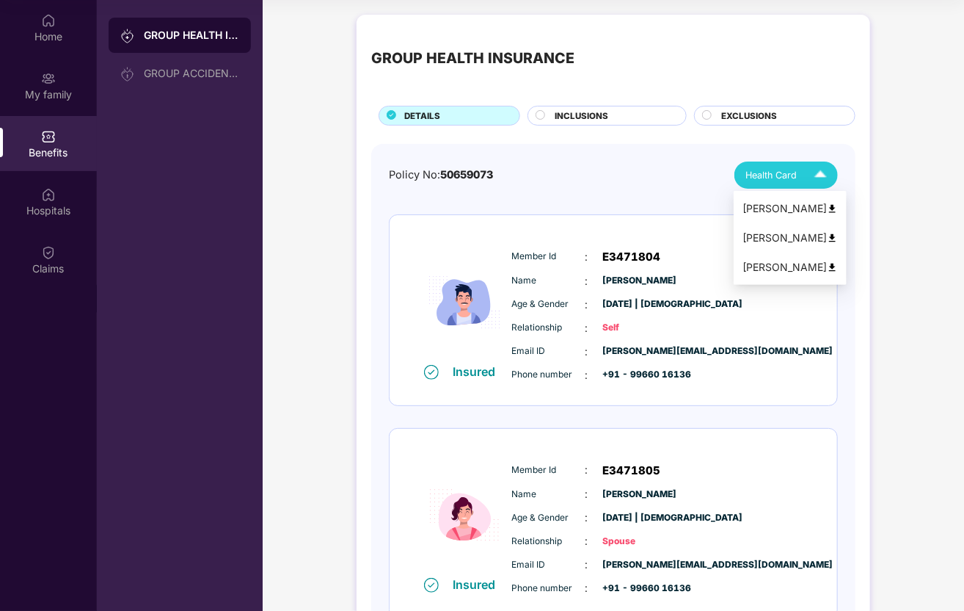
click at [817, 179] on img at bounding box center [821, 175] width 26 height 26
click at [827, 267] on img at bounding box center [832, 267] width 11 height 11
